Goal: Check status

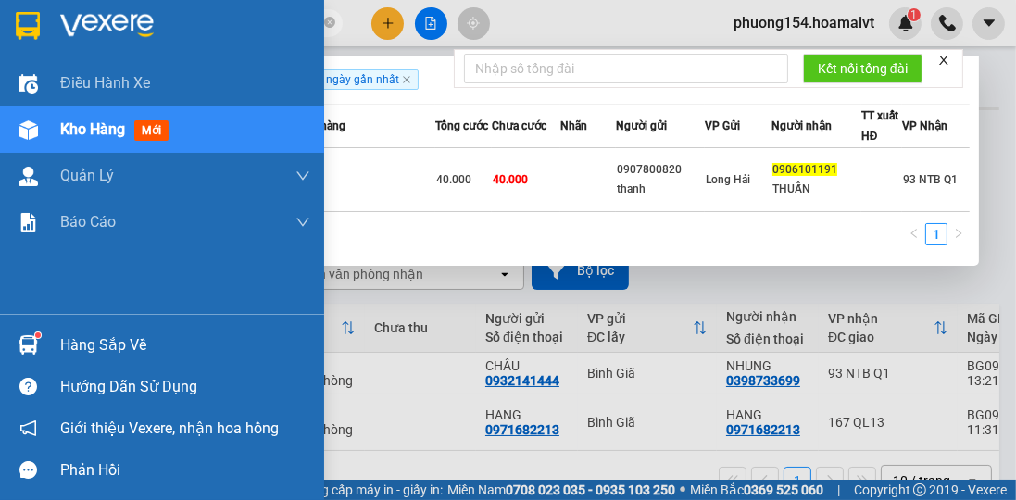
drag, startPoint x: 184, startPoint y: 24, endPoint x: 0, endPoint y: 45, distance: 185.5
click at [0, 45] on section "Kết quả tìm kiếm ( 1 ) Bộ lọc Gửi 3 ngày gần nhất Mã ĐH Trạng thái Món hàng Tổn…" at bounding box center [508, 250] width 1016 height 500
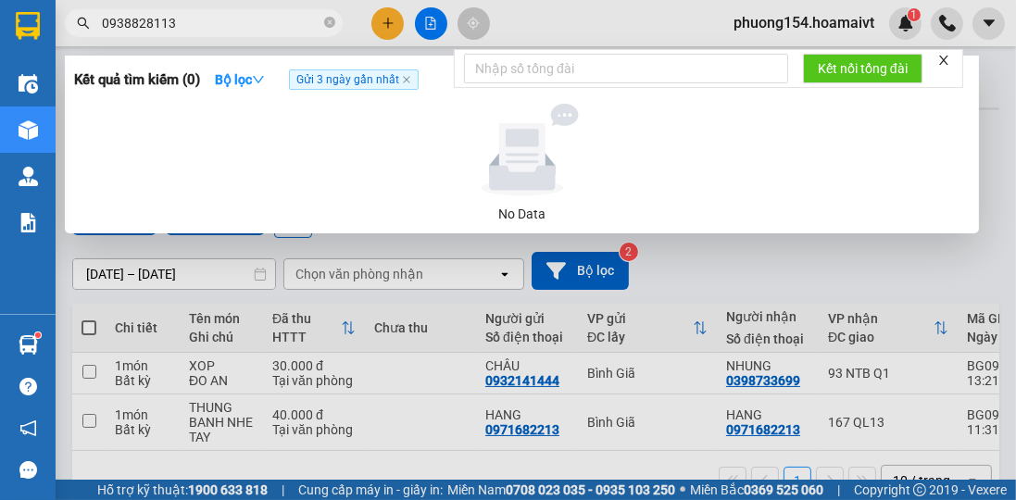
type input "0938828113"
click at [943, 61] on icon "close" at bounding box center [943, 60] width 9 height 9
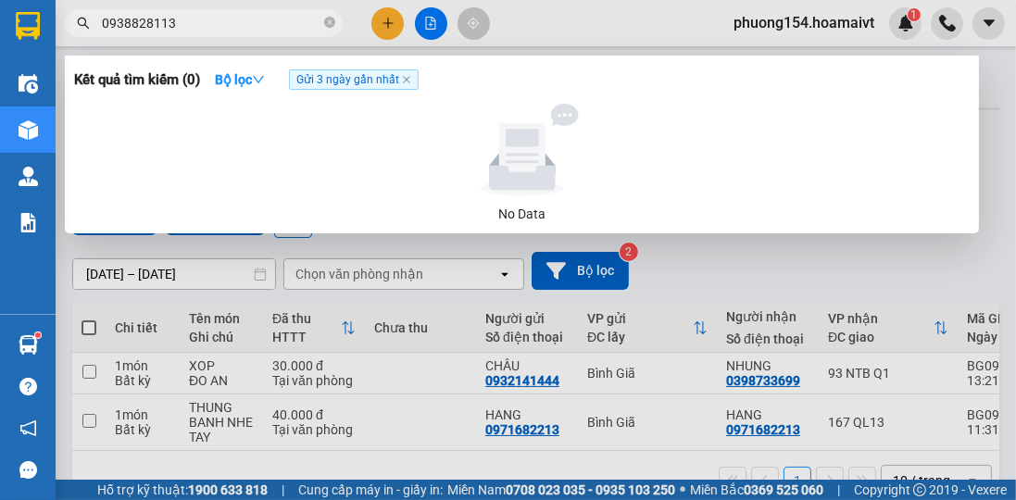
click at [209, 19] on input "0938828113" at bounding box center [211, 23] width 219 height 20
click at [257, 24] on input "0938828113" at bounding box center [211, 23] width 219 height 20
click at [330, 23] on icon "close-circle" at bounding box center [329, 22] width 11 height 11
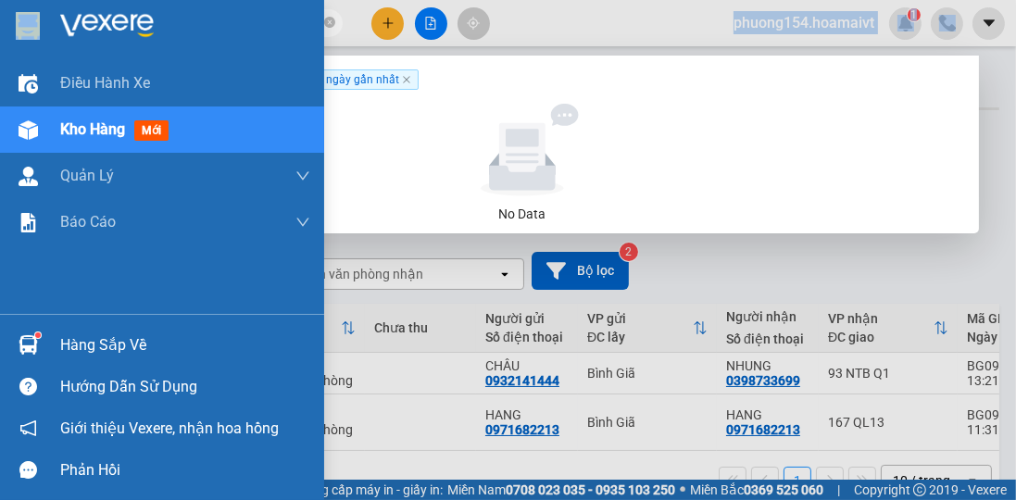
drag, startPoint x: 209, startPoint y: 34, endPoint x: 0, endPoint y: 31, distance: 209.3
click at [0, 31] on section "Kết quả tìm kiếm ( 0 ) Bộ lọc Gửi 3 ngày gần nhất No Data 0972239624 phuong154.…" at bounding box center [508, 250] width 1016 height 500
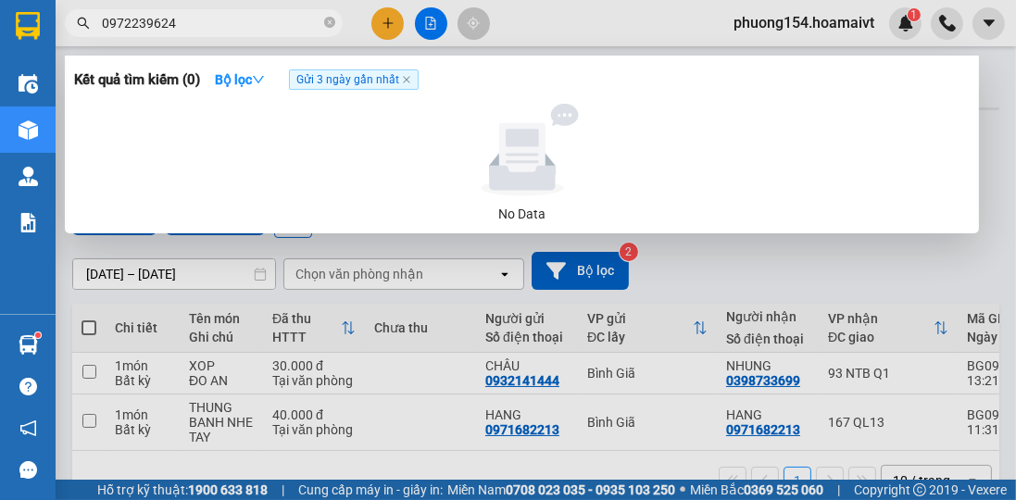
click at [250, 23] on input "0972239624" at bounding box center [211, 23] width 219 height 20
drag, startPoint x: 250, startPoint y: 23, endPoint x: 32, endPoint y: 31, distance: 217.8
click at [62, 40] on div "Kết quả tìm kiếm ( 0 ) Bộ lọc Gửi 3 ngày gần nhất No Data 0972239624" at bounding box center [180, 23] width 361 height 32
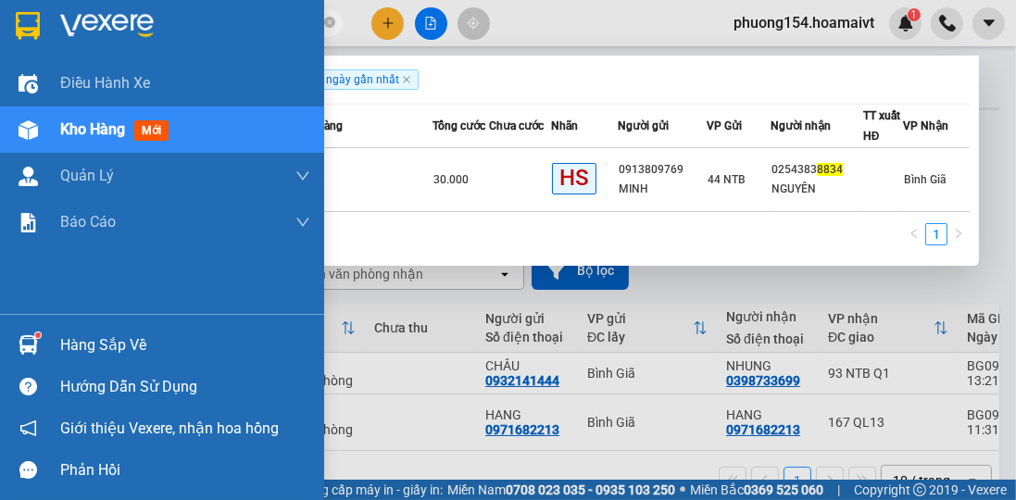
drag, startPoint x: 146, startPoint y: 28, endPoint x: 0, endPoint y: 43, distance: 147.1
click at [0, 43] on section "Kết quả tìm kiếm ( 1 ) Bộ lọc Gửi 3 ngày gần nhất Mã ĐH Trạng thái Món hàng Tổn…" at bounding box center [508, 250] width 1016 height 500
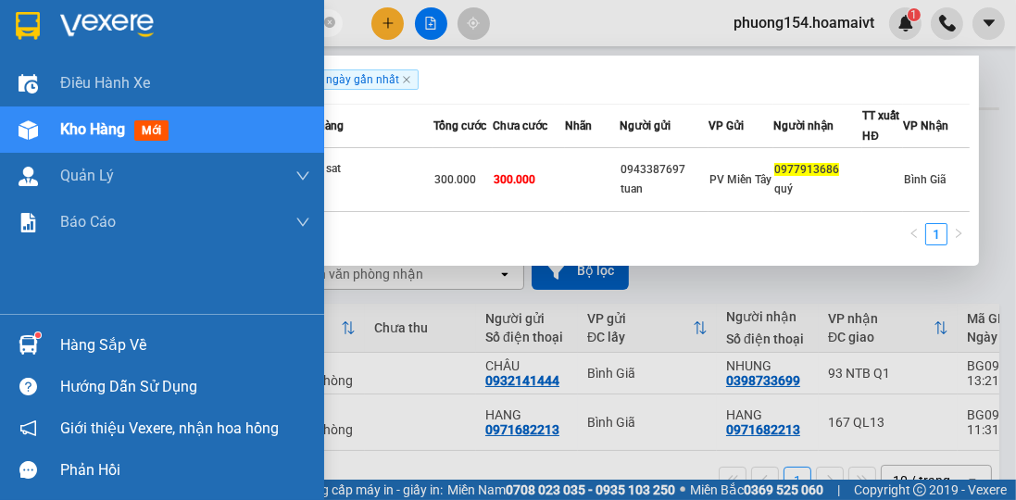
drag, startPoint x: 206, startPoint y: 30, endPoint x: 0, endPoint y: 41, distance: 205.9
click at [0, 41] on section "Kết quả tìm kiếm ( 1 ) Bộ lọc Gửi 3 ngày gần nhất Mã ĐH Trạng thái Món hàng Tổn…" at bounding box center [508, 250] width 1016 height 500
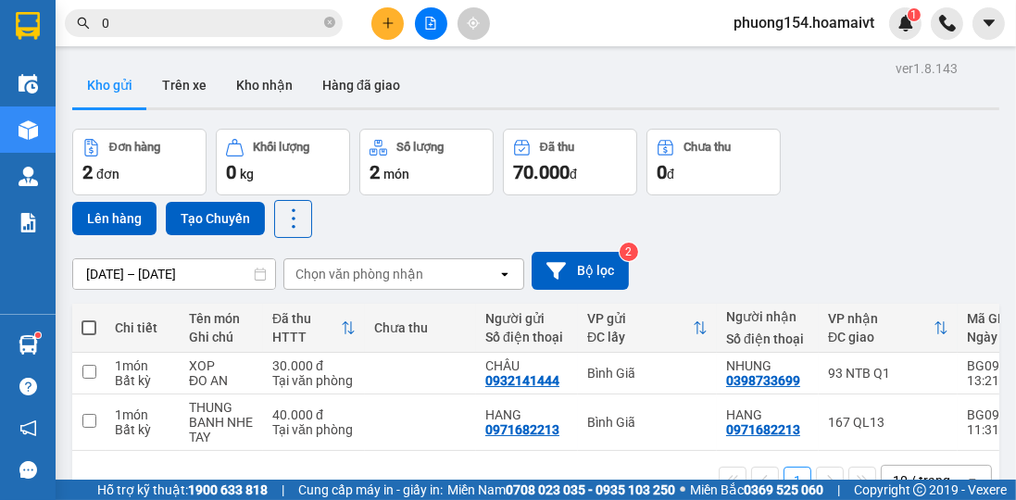
type input "0"
